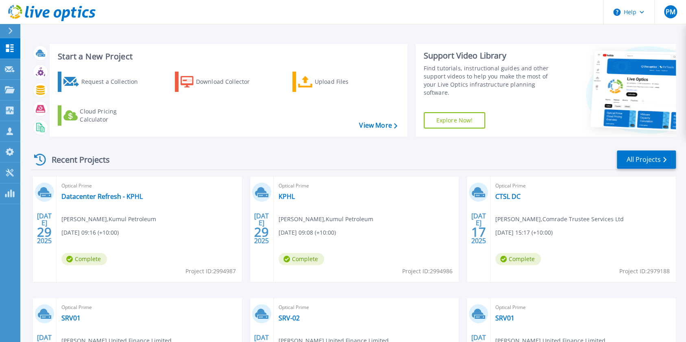
drag, startPoint x: 84, startPoint y: 83, endPoint x: 101, endPoint y: 100, distance: 23.6
click at [84, 83] on div "Request a Collection" at bounding box center [113, 82] width 65 height 16
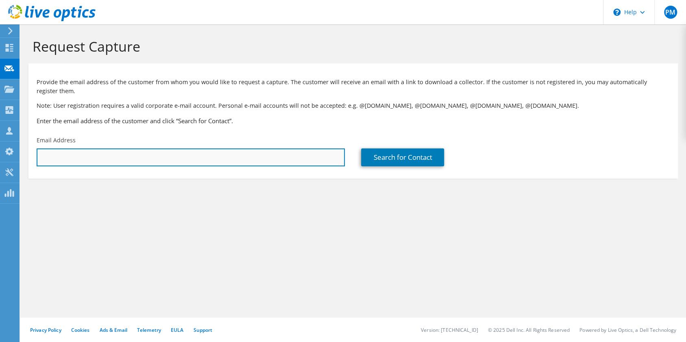
click at [85, 156] on input "text" at bounding box center [191, 157] width 308 height 18
paste input "Naona.Ageva@pngnri.org"
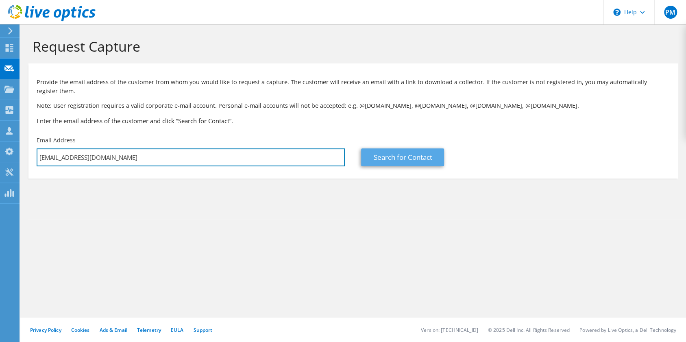
type input "Naona.Ageva@pngnri.org"
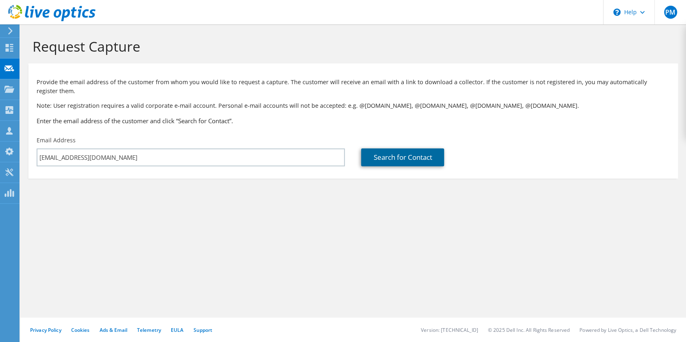
click at [422, 161] on link "Search for Contact" at bounding box center [402, 157] width 83 height 18
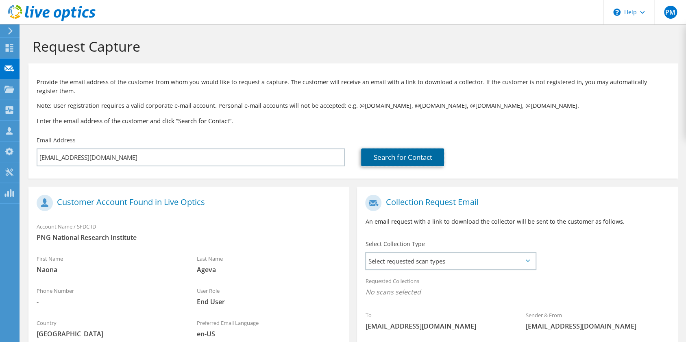
scroll to position [108, 0]
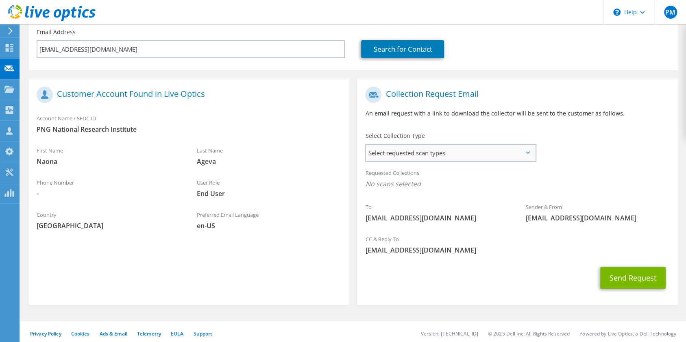
click at [454, 150] on span "Select requested scan types" at bounding box center [450, 153] width 169 height 16
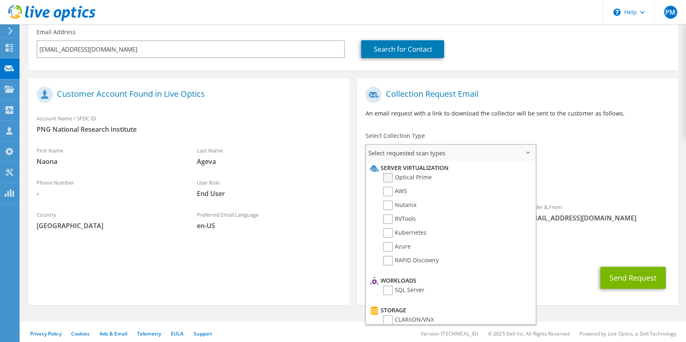
click at [389, 180] on label "Optical Prime" at bounding box center [407, 178] width 49 height 10
click at [0, 0] on input "Optical Prime" at bounding box center [0, 0] width 0 height 0
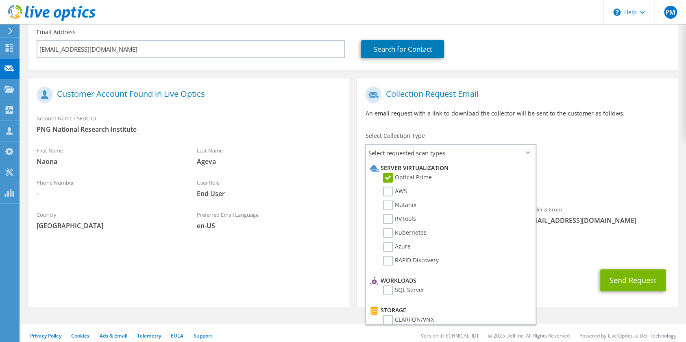
click at [656, 180] on span "Optical Prime" at bounding box center [517, 185] width 304 height 13
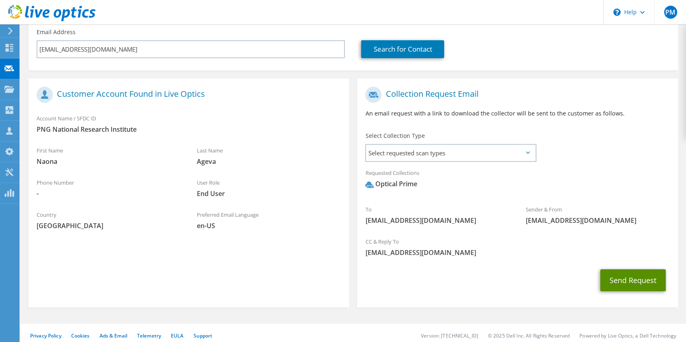
click at [627, 286] on button "Send Request" at bounding box center [632, 280] width 65 height 22
